Goal: Transaction & Acquisition: Purchase product/service

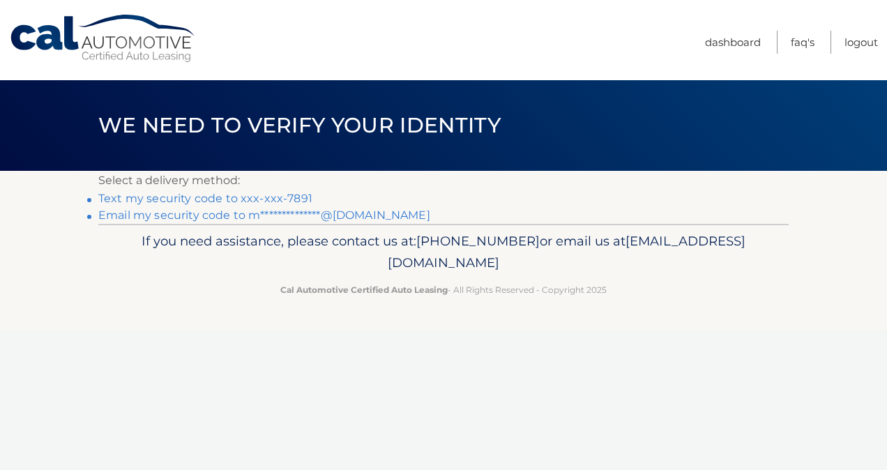
click at [146, 198] on link "Text my security code to xxx-xxx-7891" at bounding box center [205, 198] width 214 height 13
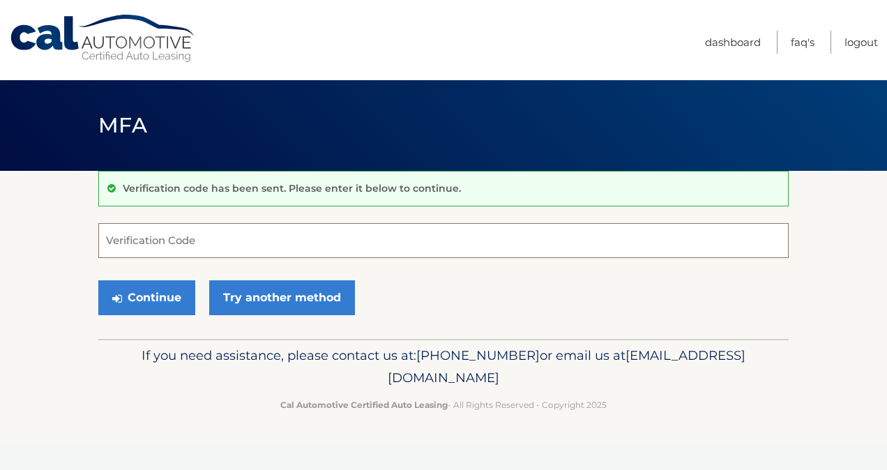
click at [127, 243] on input "Verification Code" at bounding box center [443, 240] width 690 height 35
type input "625503"
click at [136, 293] on button "Continue" at bounding box center [146, 297] width 97 height 35
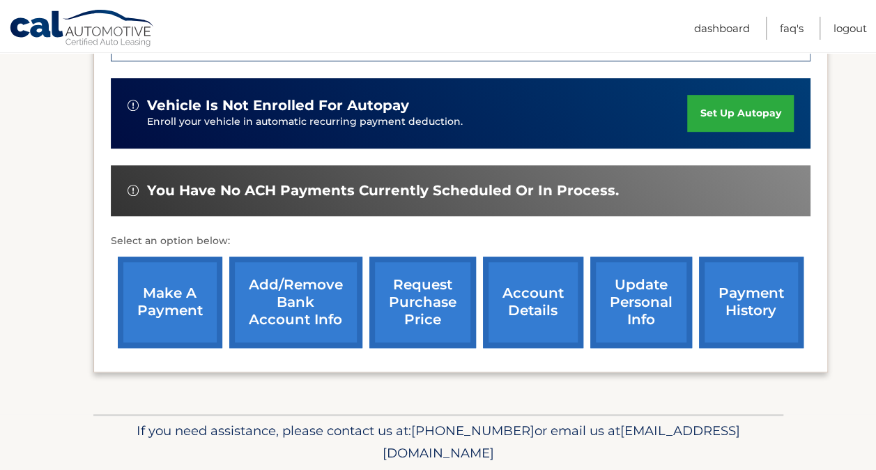
scroll to position [390, 0]
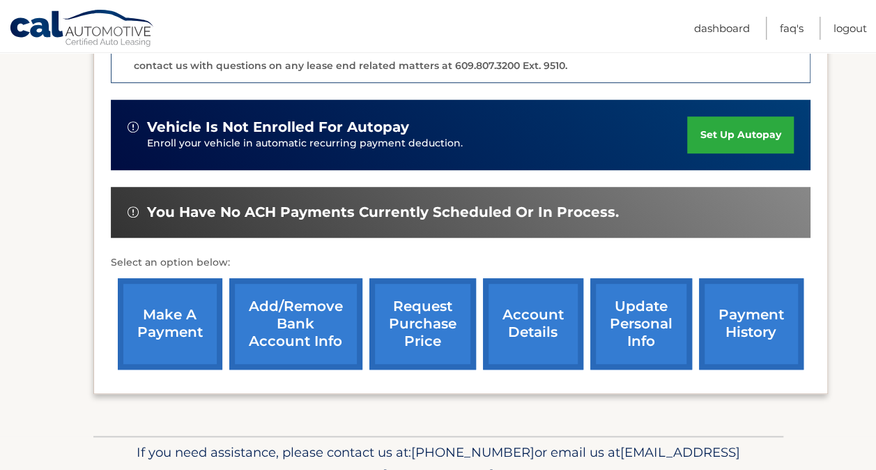
click at [152, 318] on link "make a payment" at bounding box center [170, 323] width 105 height 91
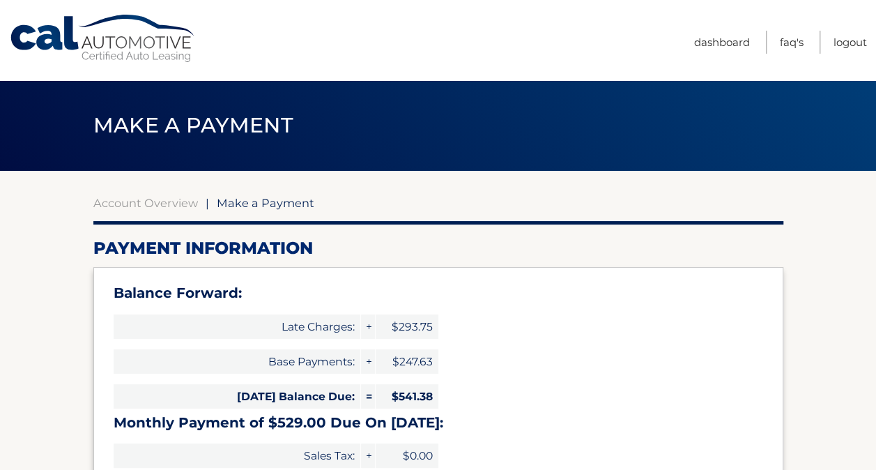
select select "N2YxMTk2ODktMzQwMS00NmRjLTljZWQtODliYjE1Njc3ZjEw"
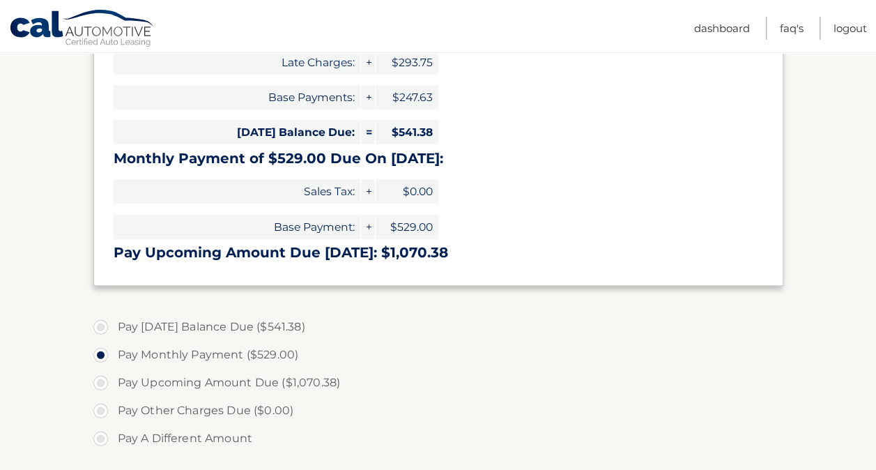
scroll to position [349, 0]
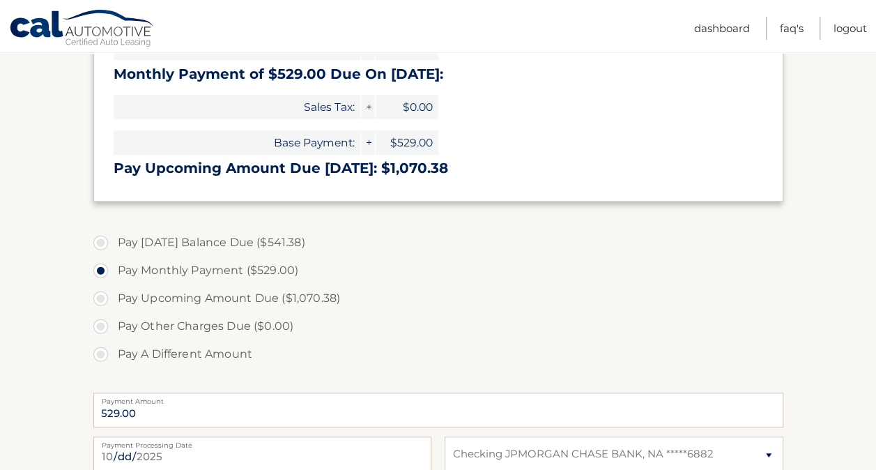
click at [101, 241] on label "Pay Today's Balance Due ($541.38)" at bounding box center [438, 243] width 690 height 28
click at [101, 241] on input "Pay Today's Balance Due ($541.38)" at bounding box center [106, 240] width 14 height 22
radio input "true"
type input "541.38"
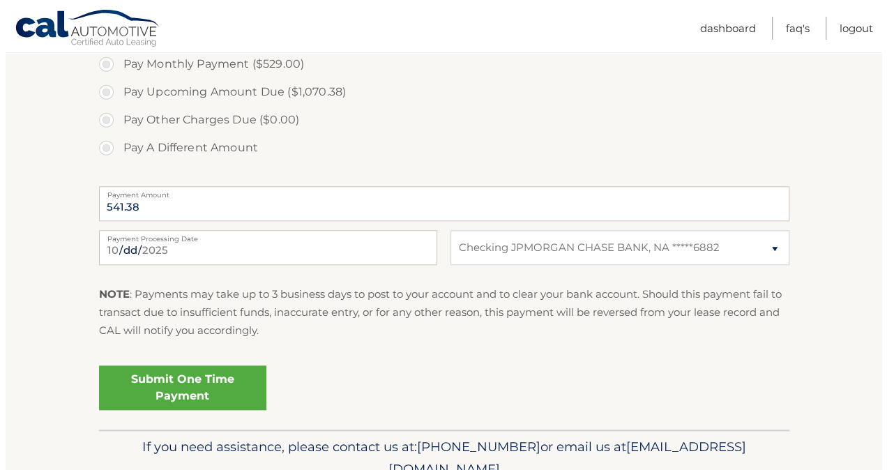
scroll to position [558, 0]
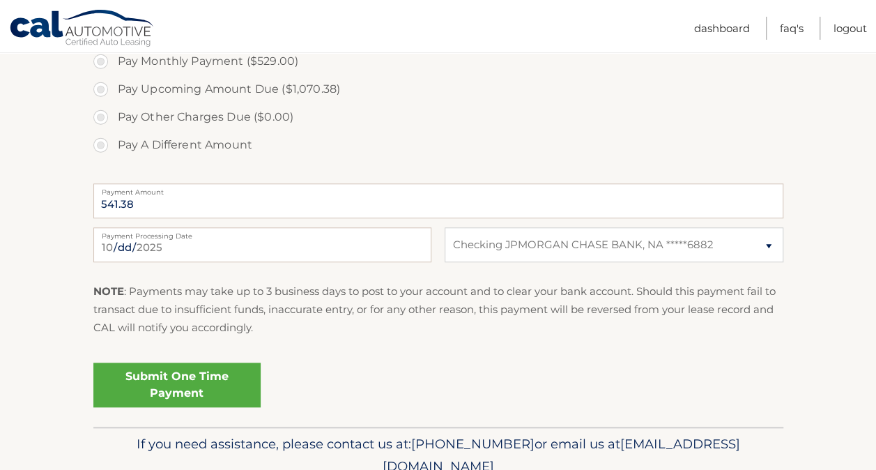
click at [172, 380] on link "Submit One Time Payment" at bounding box center [176, 385] width 167 height 45
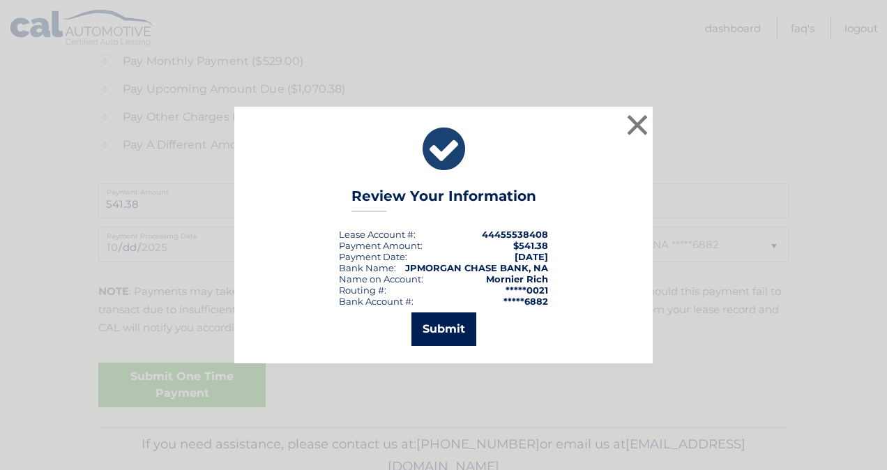
click at [441, 328] on button "Submit" at bounding box center [443, 328] width 65 height 33
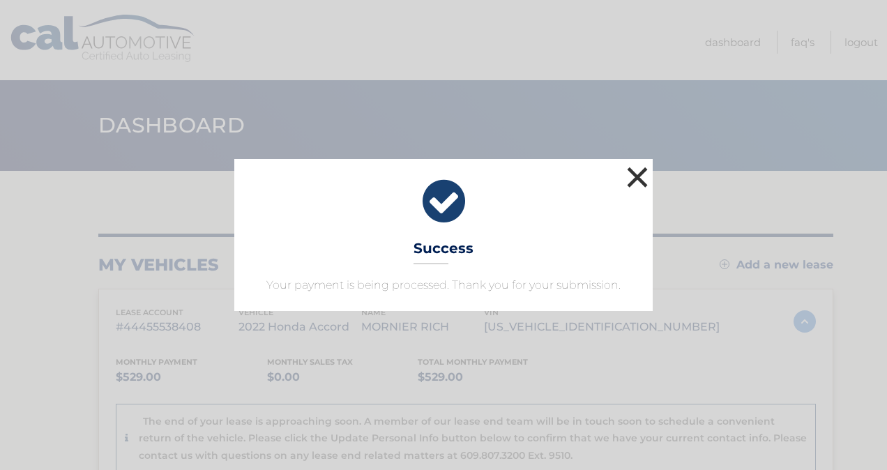
click at [640, 171] on button "×" at bounding box center [637, 177] width 28 height 28
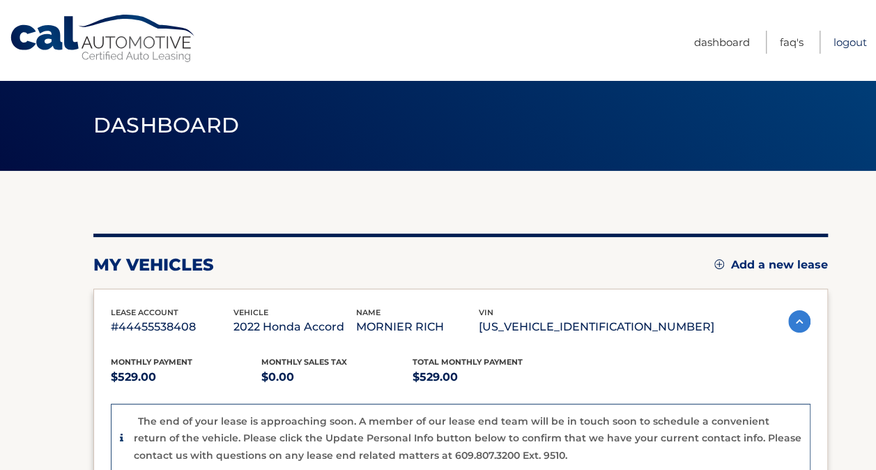
drag, startPoint x: 852, startPoint y: 42, endPoint x: 846, endPoint y: 58, distance: 17.2
click at [852, 42] on link "Logout" at bounding box center [850, 42] width 33 height 23
